Goal: Task Accomplishment & Management: Complete application form

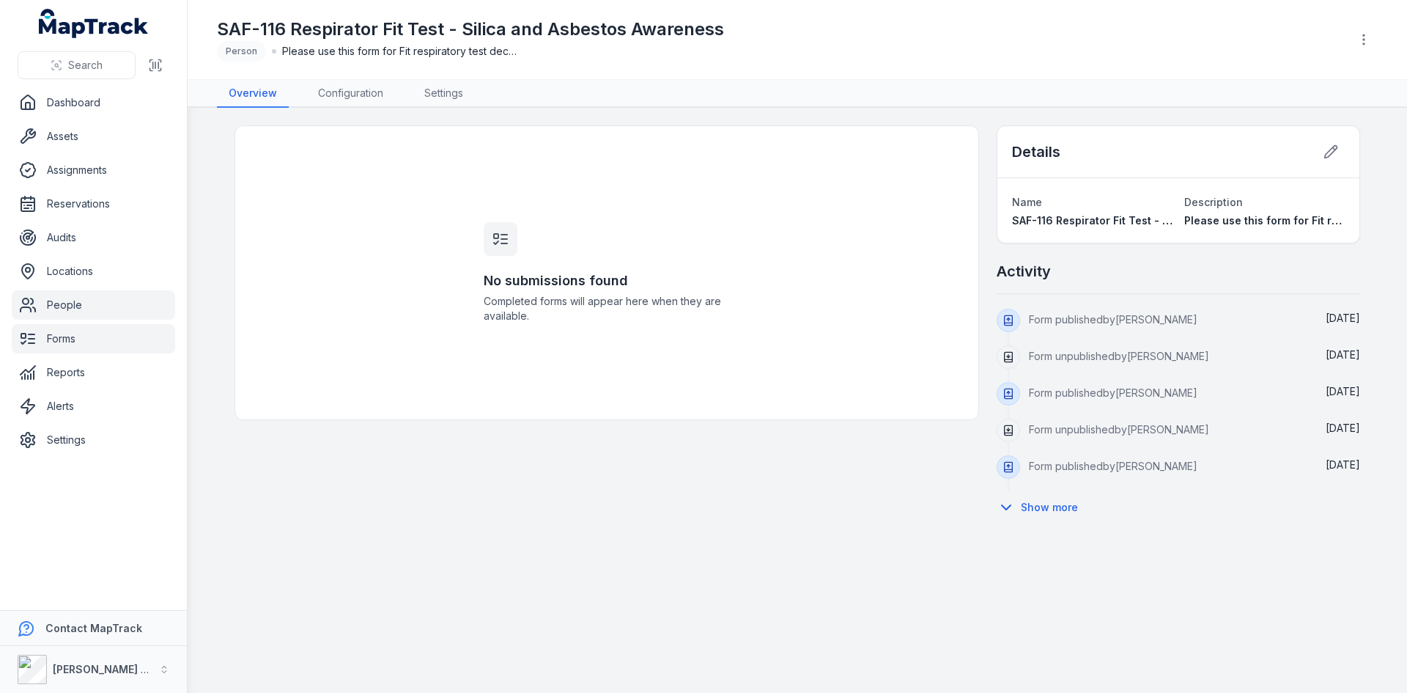
click at [84, 308] on link "People" at bounding box center [93, 304] width 163 height 29
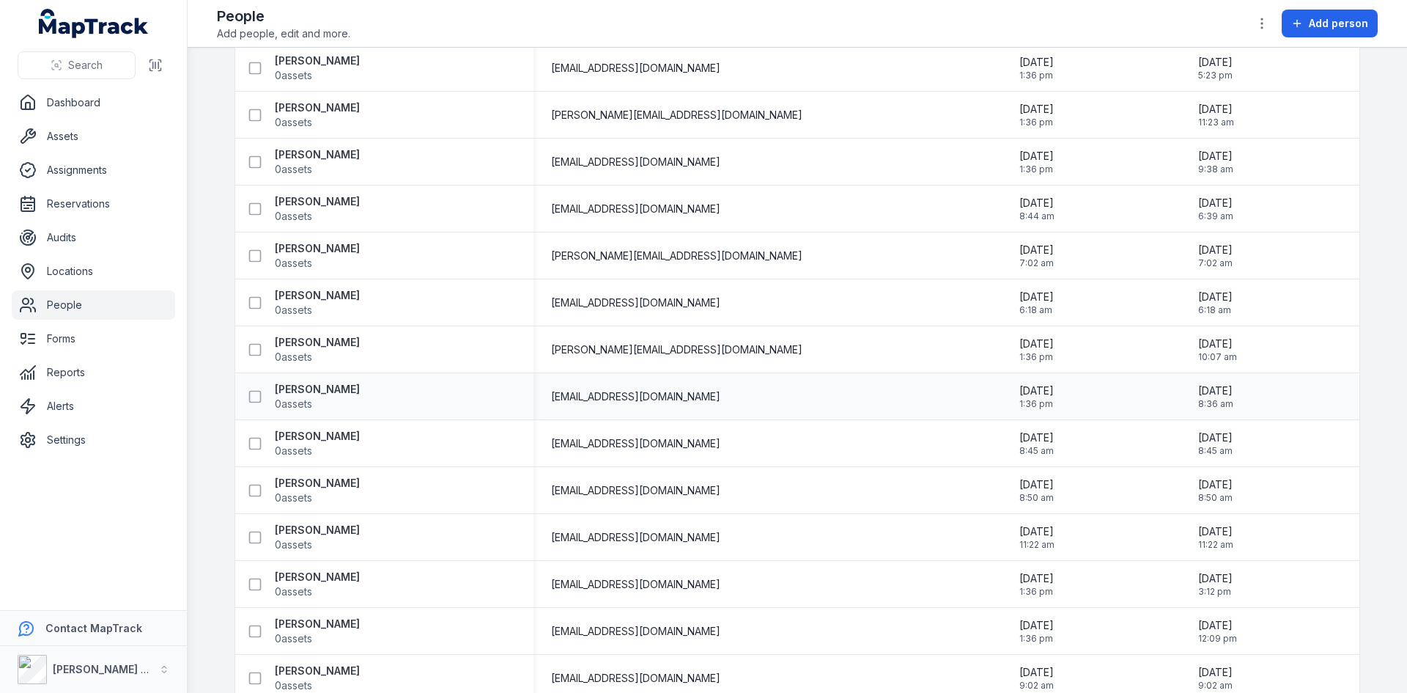
scroll to position [1539, 0]
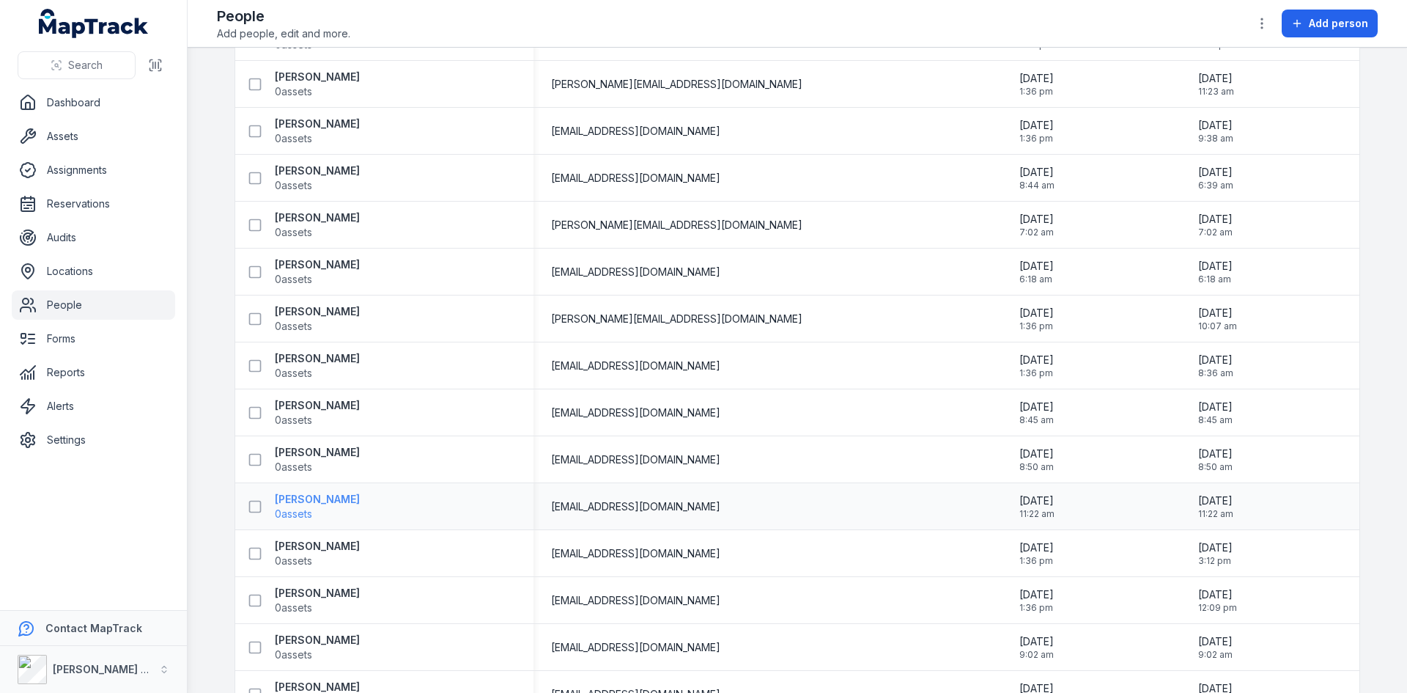
click at [307, 504] on strong "[PERSON_NAME]" at bounding box center [317, 499] width 85 height 15
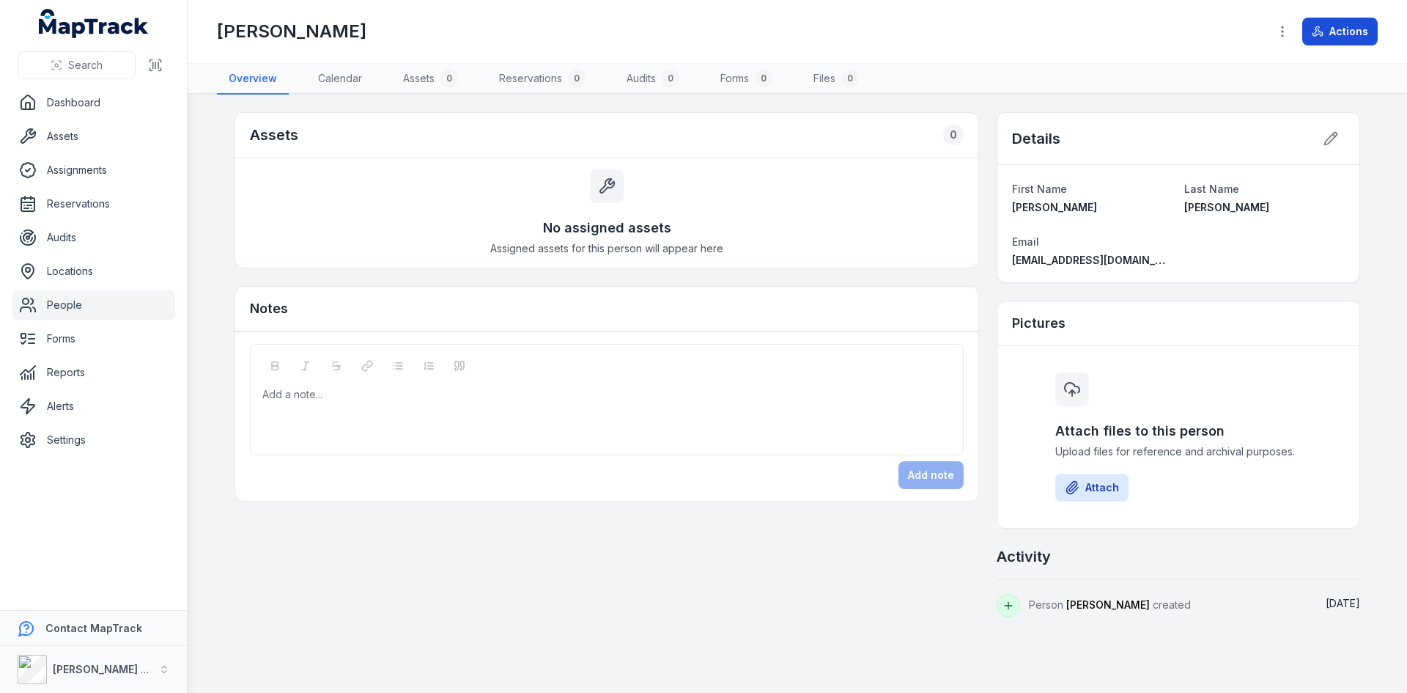
click at [1333, 32] on button "Actions" at bounding box center [1339, 32] width 75 height 28
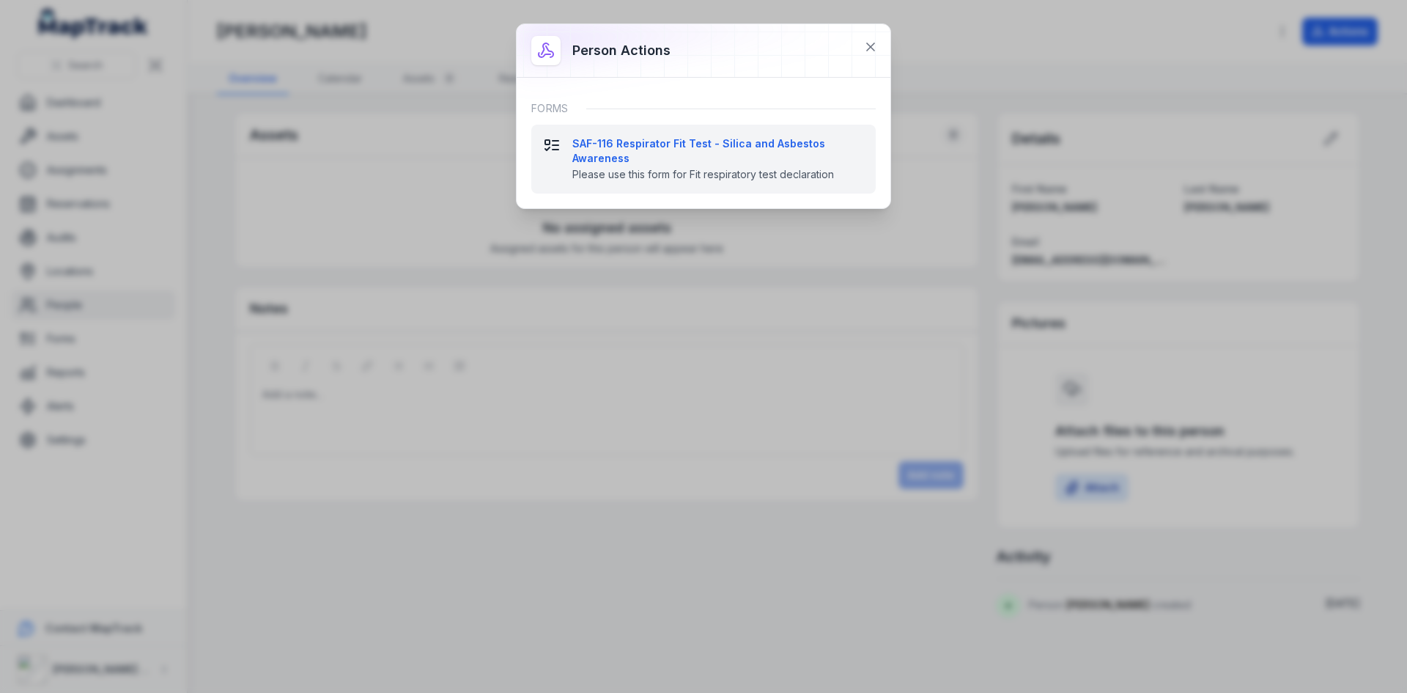
click at [613, 163] on strong "SAF-116 Respirator Fit Test - Silica and Asbestos Awareness" at bounding box center [718, 150] width 292 height 29
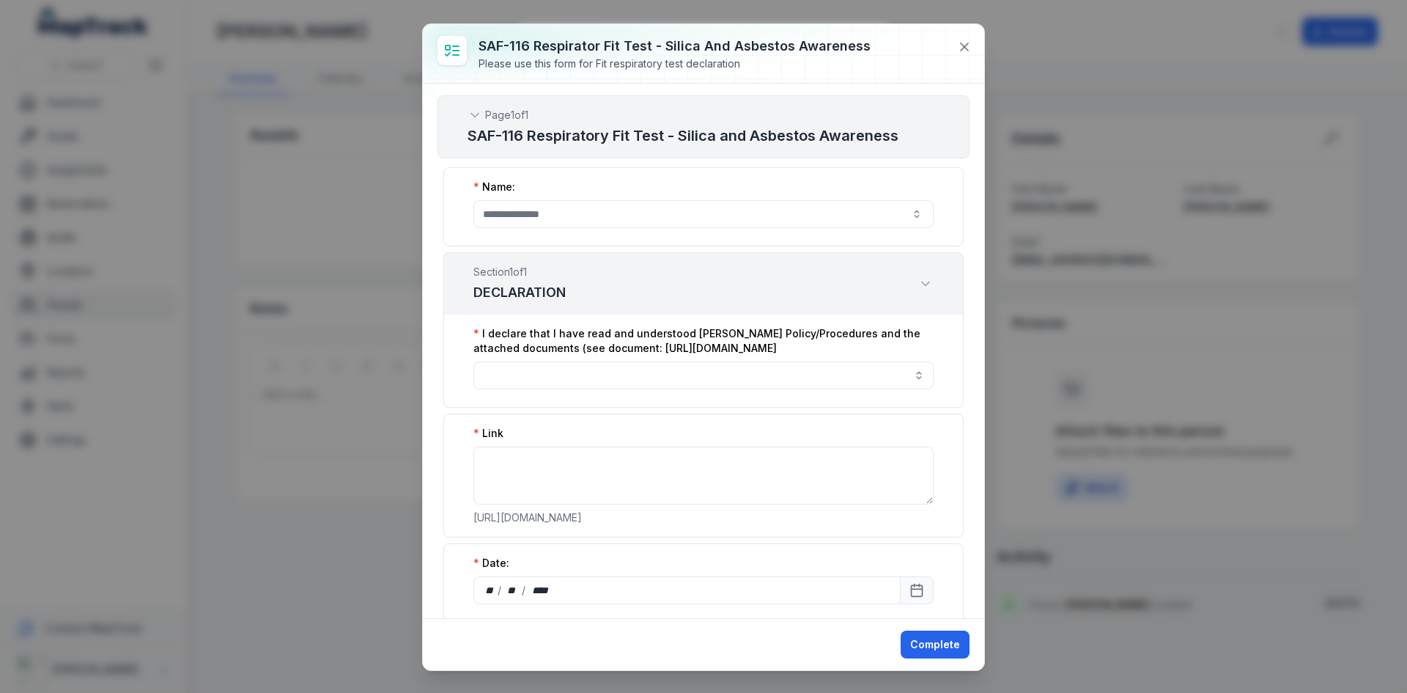
click at [633, 355] on label "I declare that I have read and understood [PERSON_NAME] Policy/Procedures and t…" at bounding box center [703, 340] width 460 height 29
click at [550, 355] on label "I declare that I have read and understood [PERSON_NAME] Policy/Procedures and t…" at bounding box center [703, 340] width 460 height 29
click at [511, 355] on label "I declare that I have read and understood [PERSON_NAME] Policy/Procedures and t…" at bounding box center [703, 340] width 460 height 29
click at [545, 355] on label "I declare that I have read and understood [PERSON_NAME] Policy/Procedures and t…" at bounding box center [703, 340] width 460 height 29
click at [612, 389] on button "button" at bounding box center [703, 375] width 460 height 28
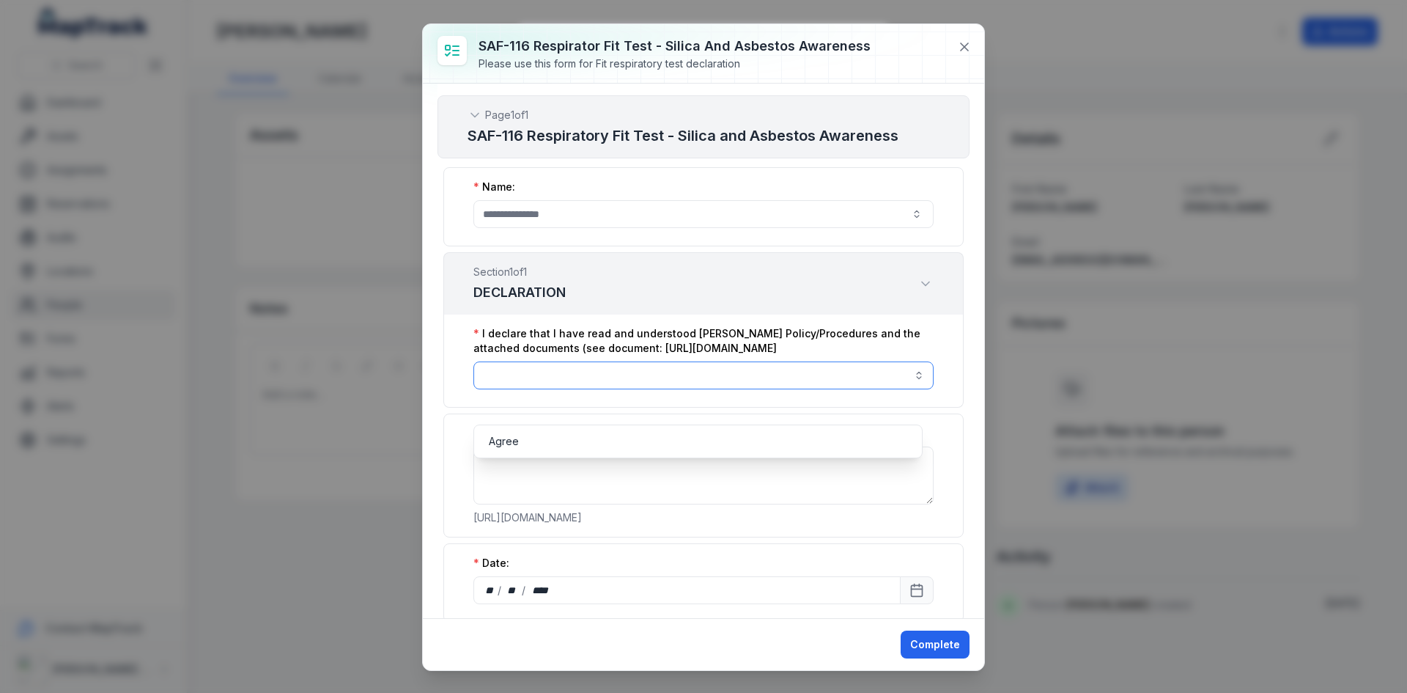
click at [612, 389] on button "button" at bounding box center [703, 375] width 460 height 28
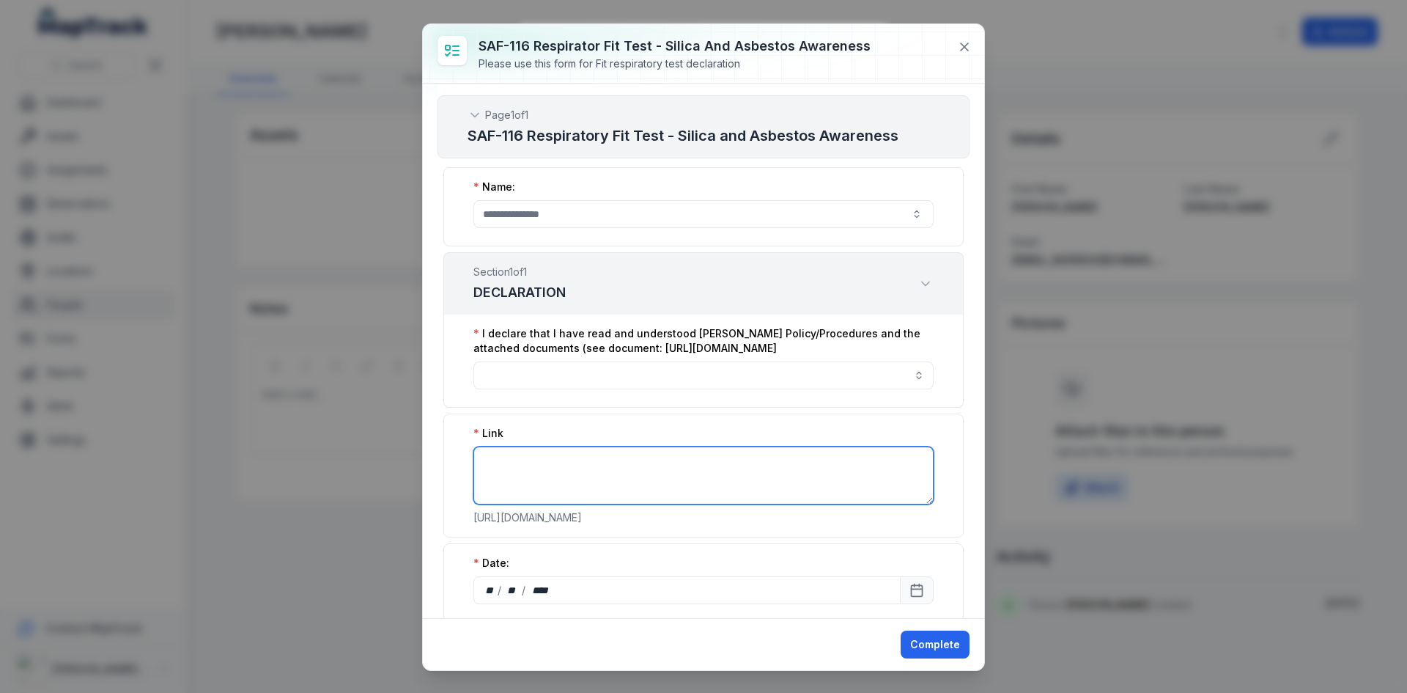
drag, startPoint x: 507, startPoint y: 496, endPoint x: 501, endPoint y: 468, distance: 28.5
click at [506, 495] on textarea ":r4e:-form-item-label" at bounding box center [703, 475] width 460 height 58
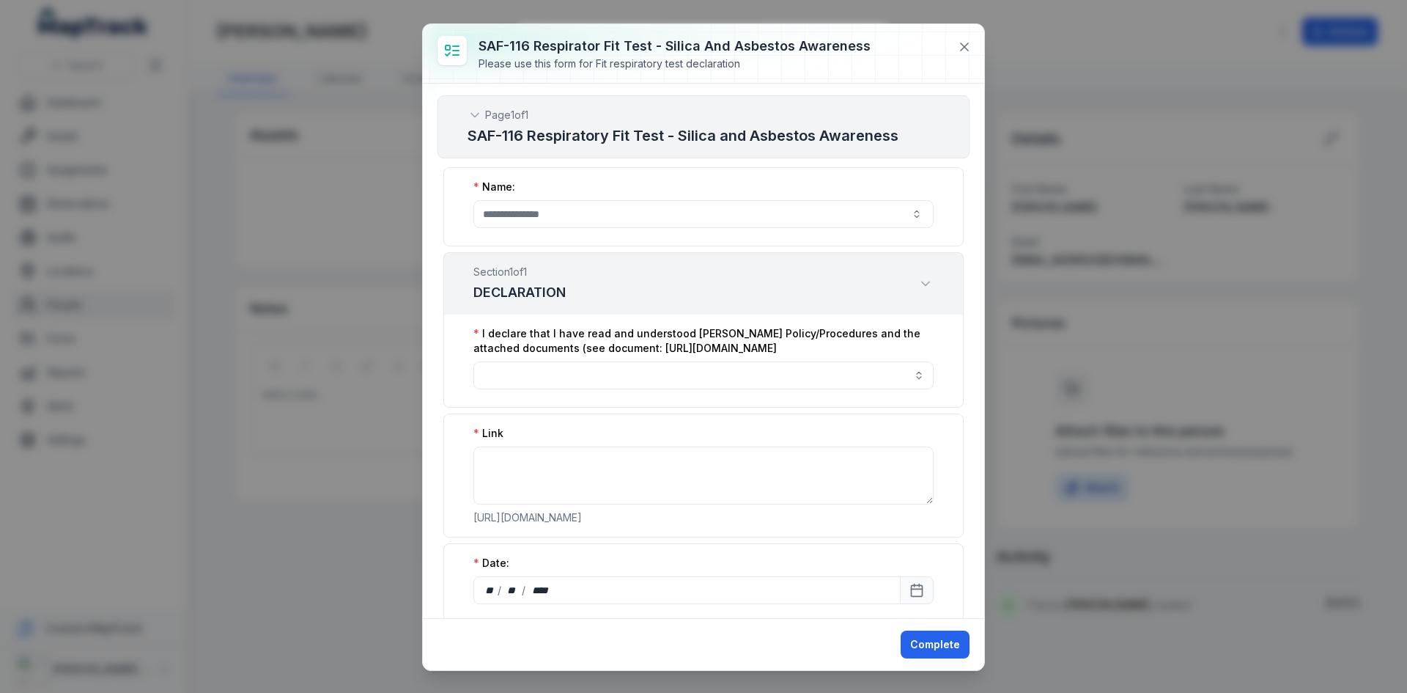
click at [509, 525] on p "[URL][DOMAIN_NAME]" at bounding box center [703, 517] width 460 height 15
click at [532, 525] on p "[URL][DOMAIN_NAME]" at bounding box center [703, 517] width 460 height 15
click at [564, 525] on p "[URL][DOMAIN_NAME]" at bounding box center [703, 517] width 460 height 15
click at [553, 525] on p "[URL][DOMAIN_NAME]" at bounding box center [703, 517] width 460 height 15
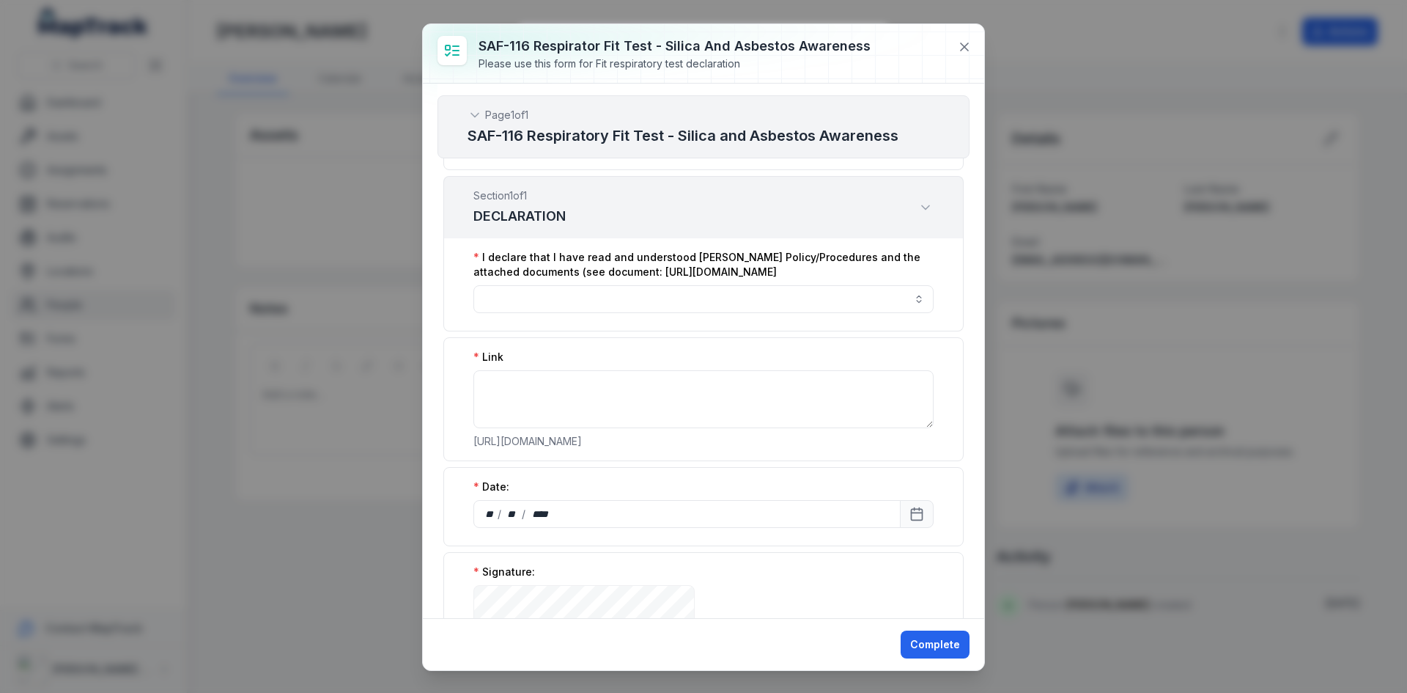
scroll to position [73, 0]
click at [550, 452] on p "[URL][DOMAIN_NAME]" at bounding box center [703, 444] width 460 height 15
drag, startPoint x: 542, startPoint y: 490, endPoint x: 490, endPoint y: 474, distance: 53.6
click at [490, 452] on p "[URL][DOMAIN_NAME]" at bounding box center [703, 444] width 460 height 15
click at [537, 452] on p "[URL][DOMAIN_NAME]" at bounding box center [703, 444] width 460 height 15
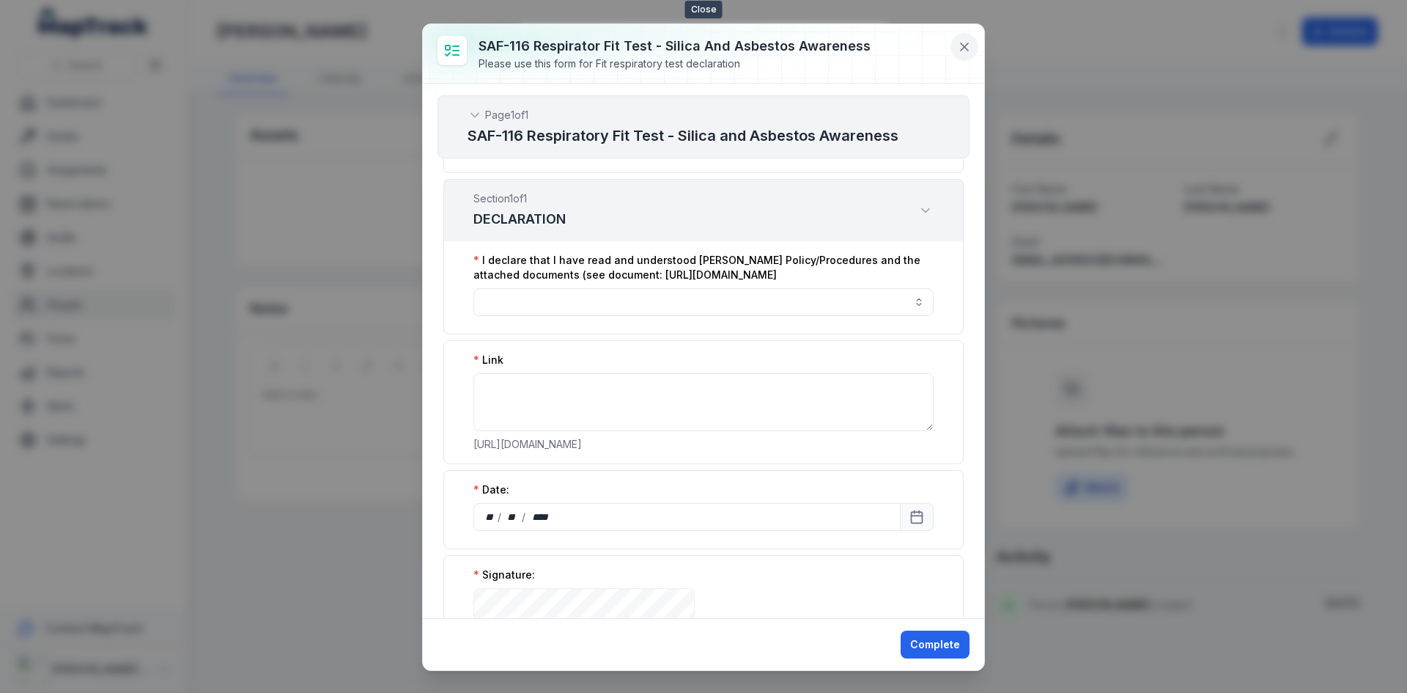
click at [963, 44] on icon at bounding box center [964, 47] width 15 height 15
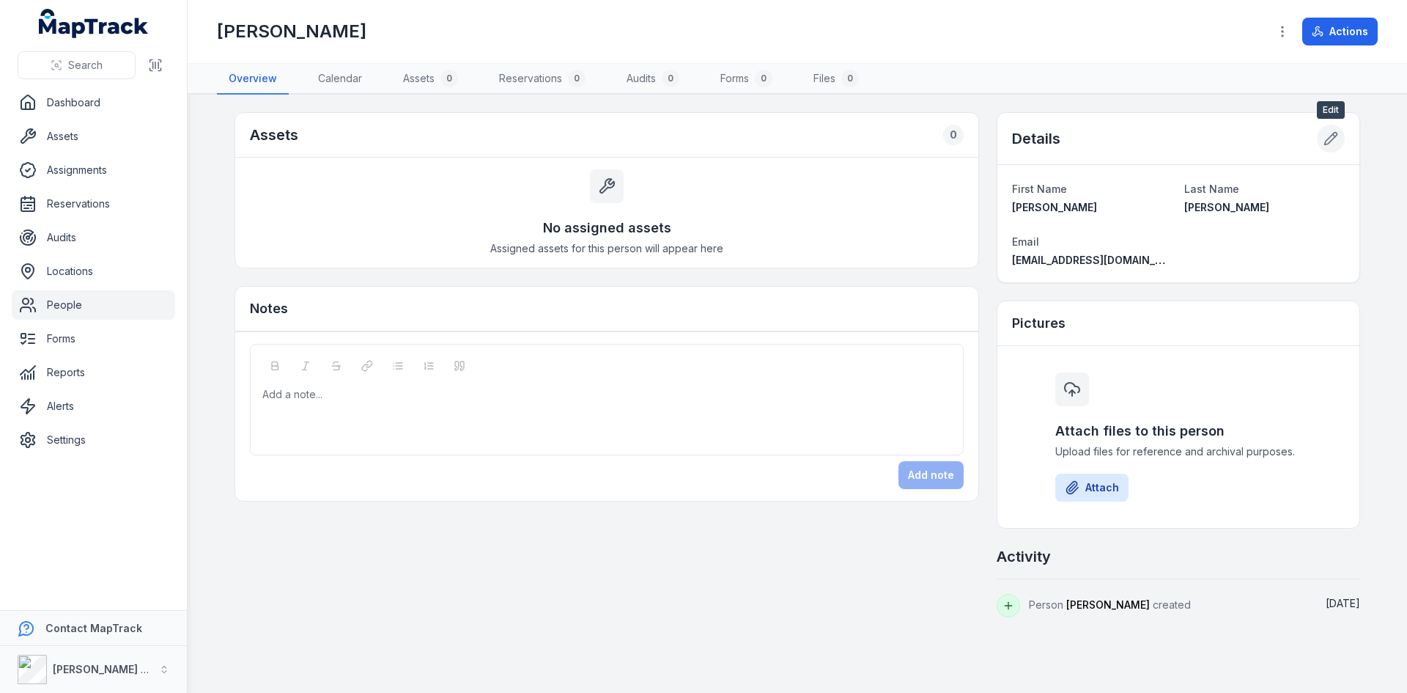
click at [1339, 136] on button at bounding box center [1331, 139] width 28 height 28
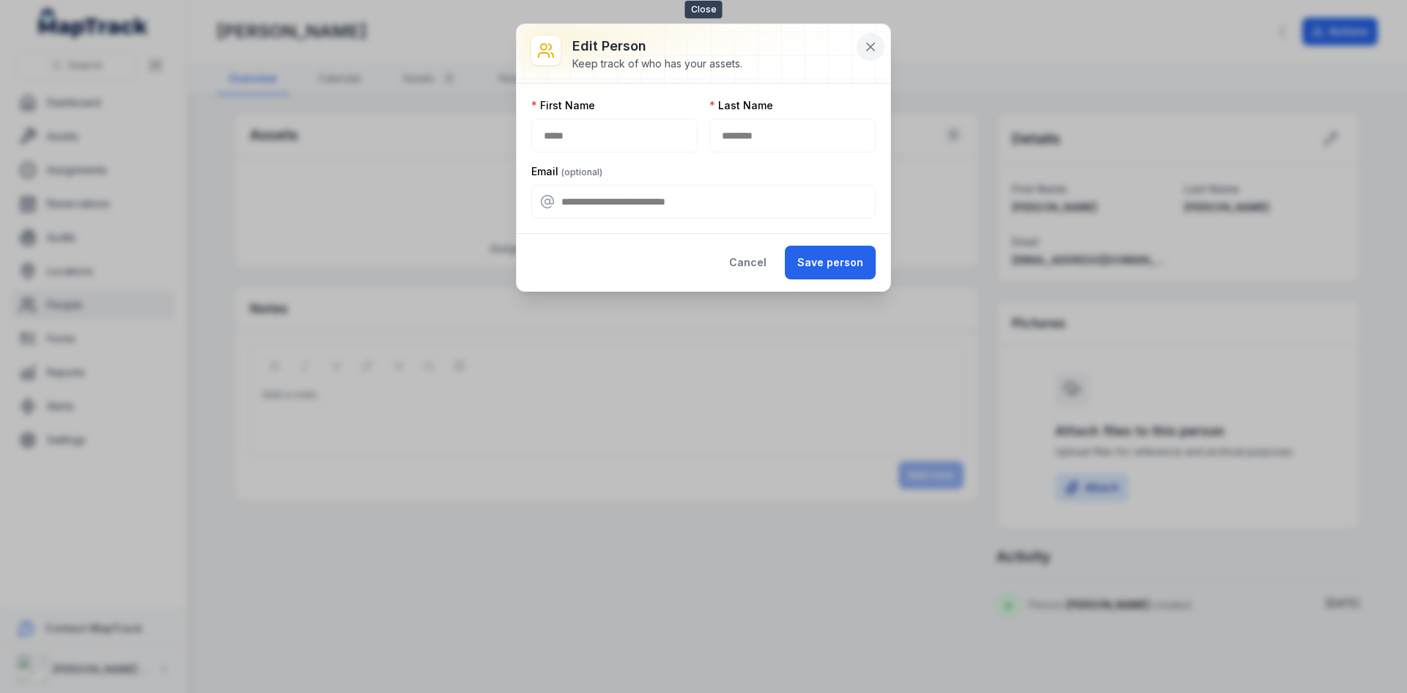
click at [869, 45] on icon at bounding box center [870, 46] width 7 height 7
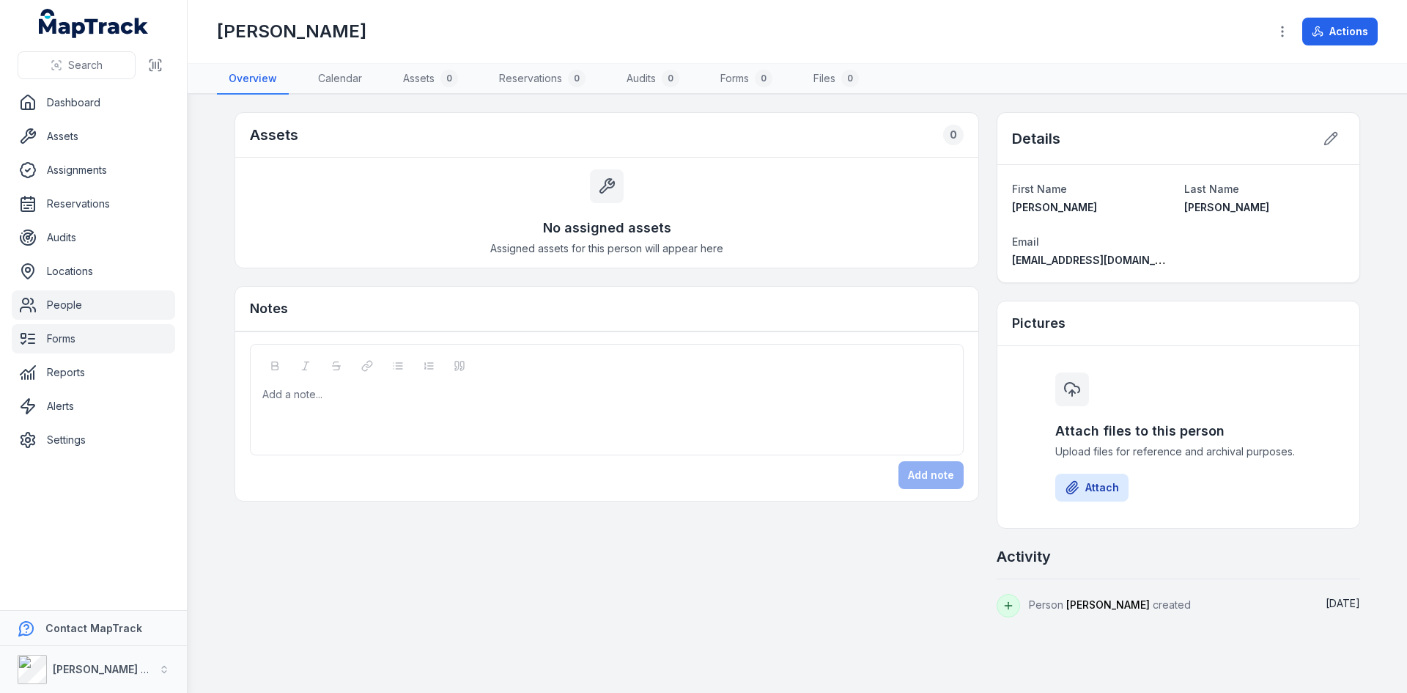
click at [65, 340] on link "Forms" at bounding box center [93, 338] width 163 height 29
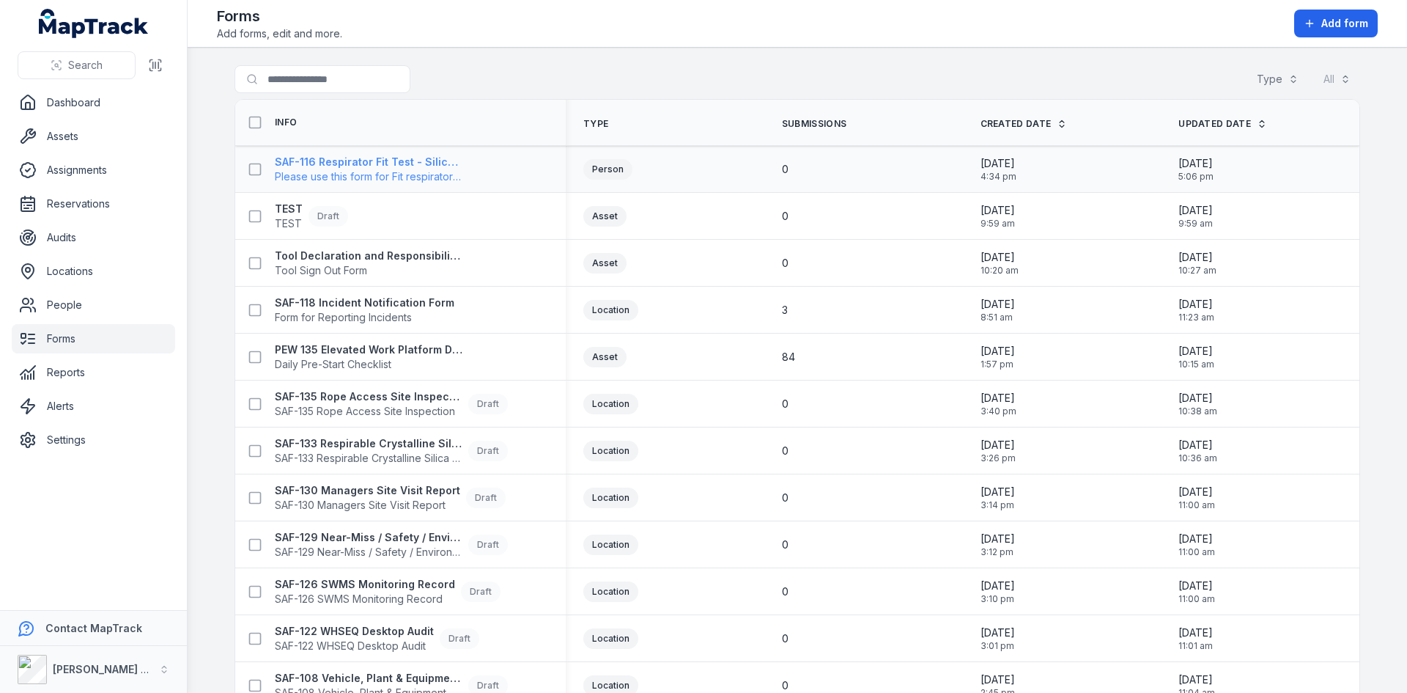
click at [376, 179] on span "Please use this form for Fit respiratory test declaration" at bounding box center [369, 176] width 188 height 15
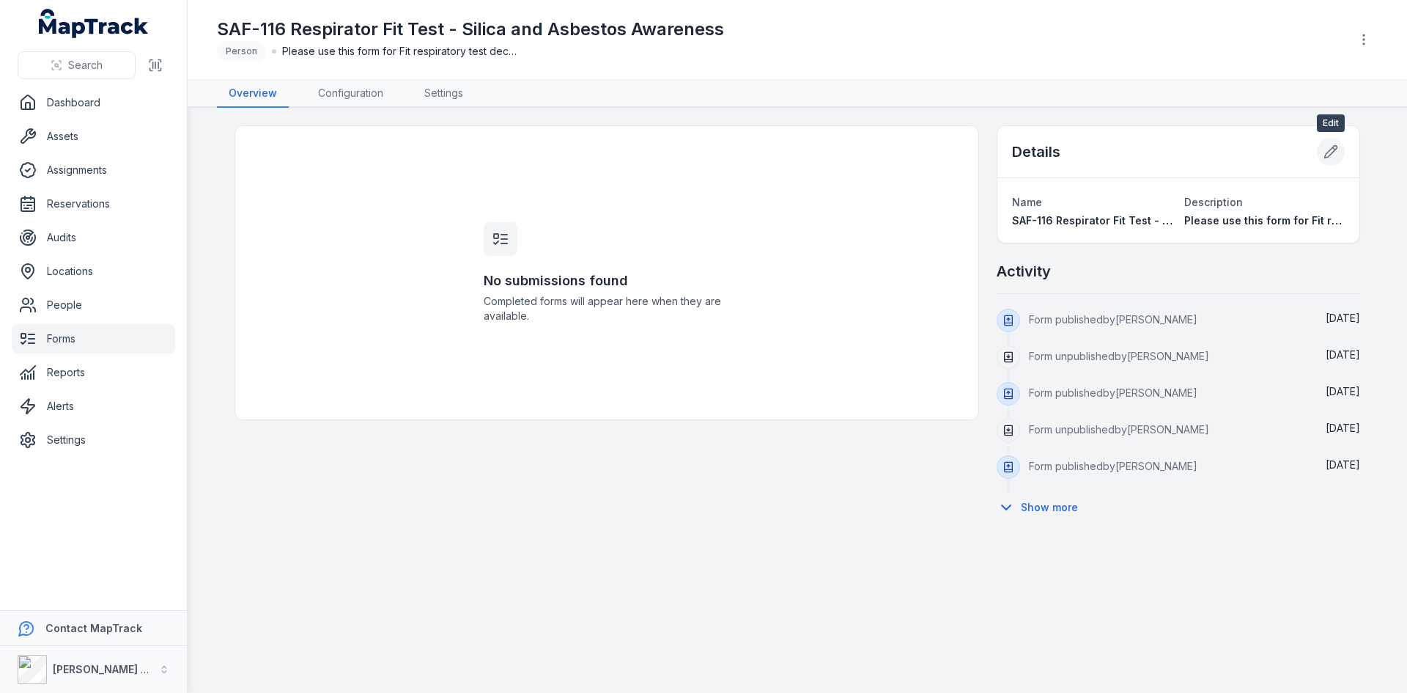
click at [1331, 152] on icon at bounding box center [1331, 151] width 15 height 15
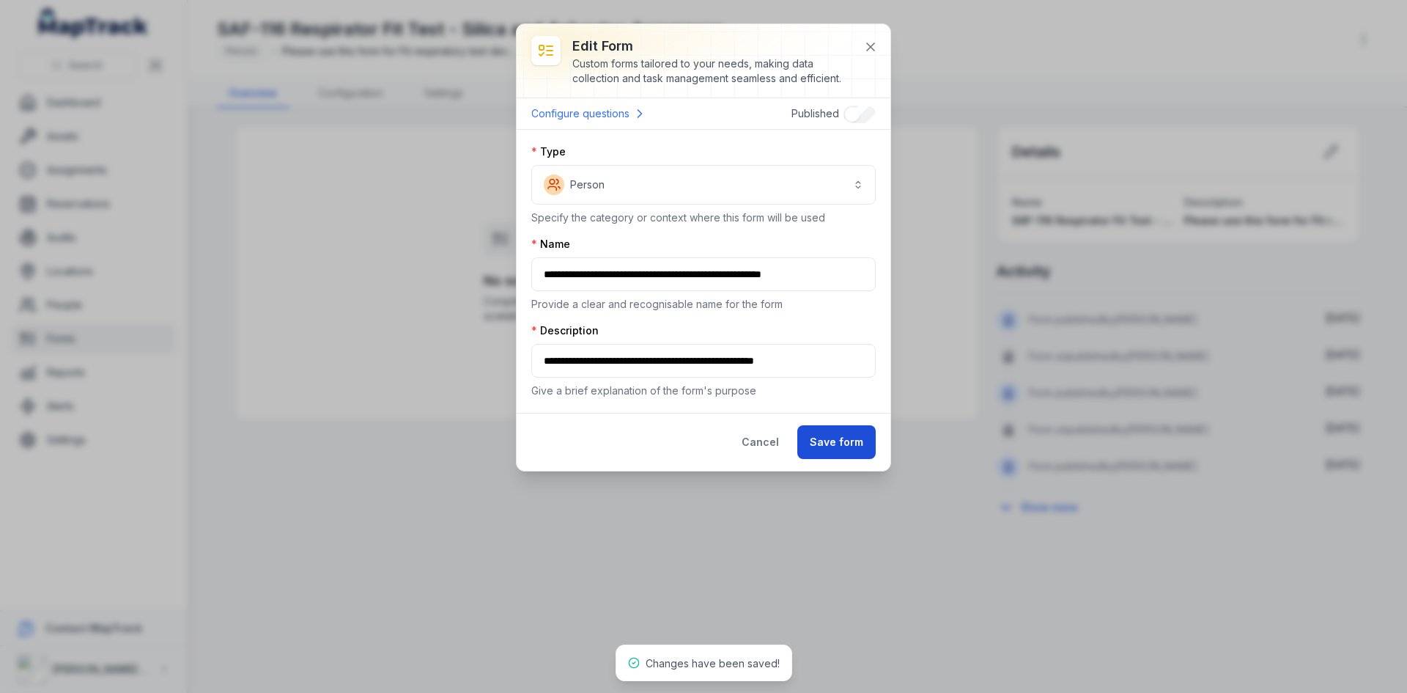
click at [833, 434] on button "Save form" at bounding box center [836, 442] width 78 height 34
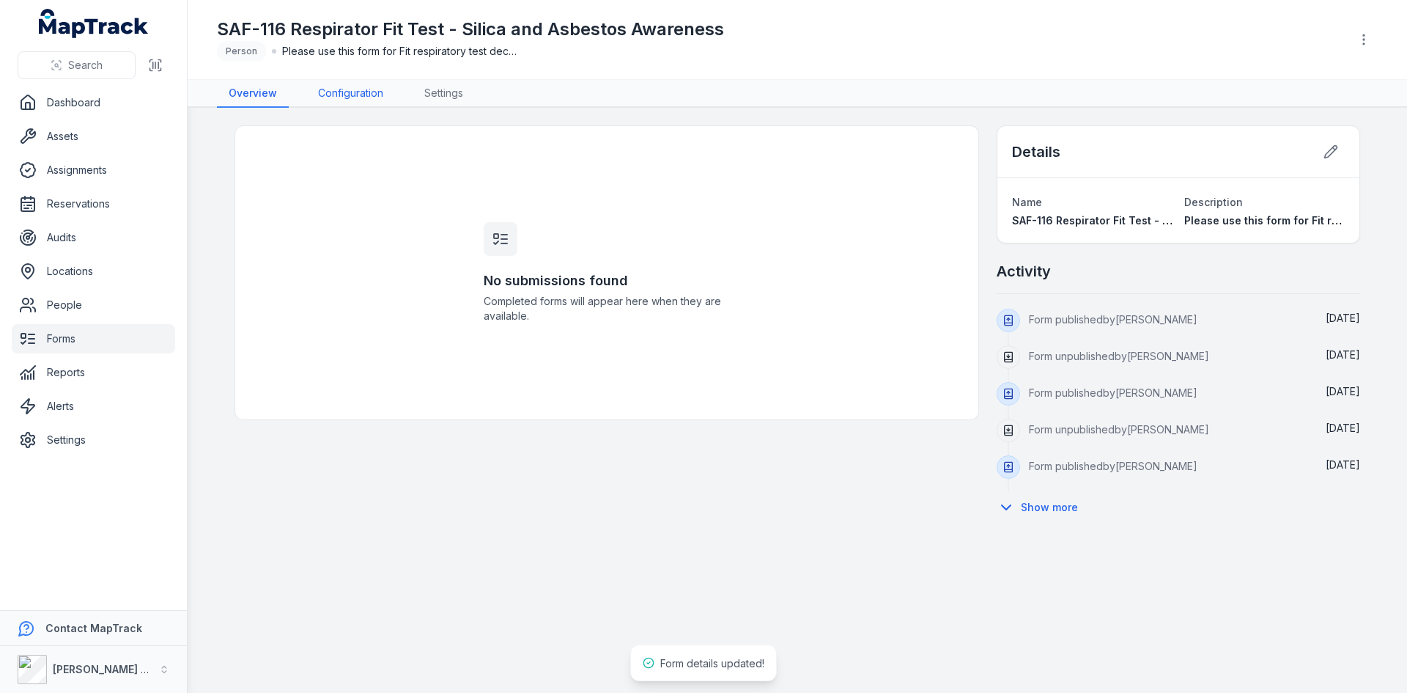
click at [352, 93] on link "Configuration" at bounding box center [350, 94] width 89 height 28
